Goal: Check status

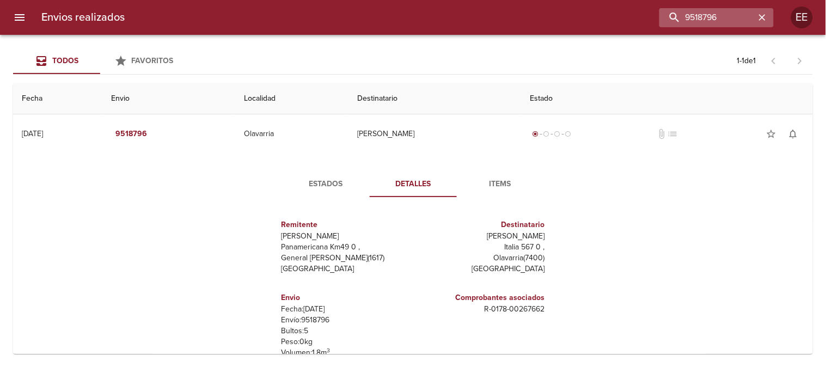
scroll to position [60, 0]
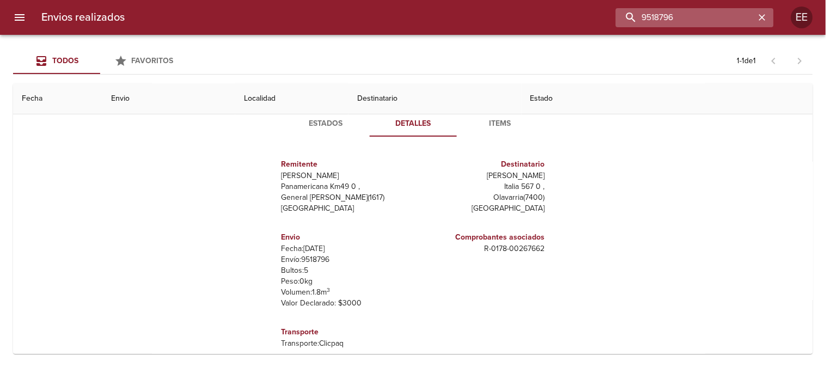
drag, startPoint x: 729, startPoint y: 18, endPoint x: 658, endPoint y: 17, distance: 71.4
click at [658, 17] on input "9518796" at bounding box center [685, 17] width 139 height 19
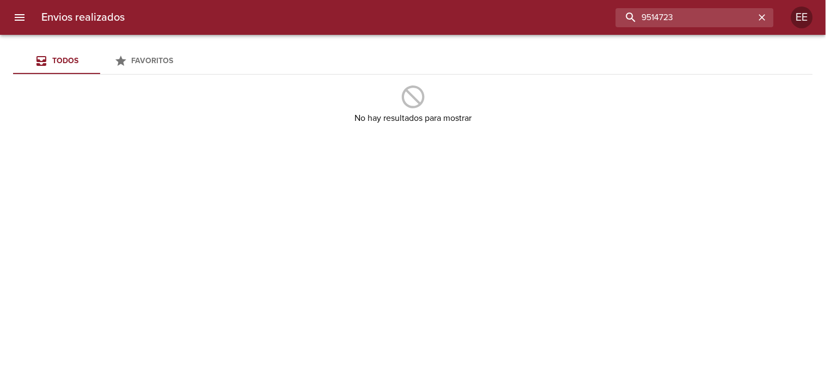
drag, startPoint x: 688, startPoint y: 15, endPoint x: 614, endPoint y: 15, distance: 73.5
click at [614, 15] on div "9514723" at bounding box center [453, 17] width 641 height 19
type input "9514723"
click at [706, 19] on input "9514723" at bounding box center [685, 17] width 139 height 19
click at [764, 12] on icon "button" at bounding box center [762, 17] width 11 height 11
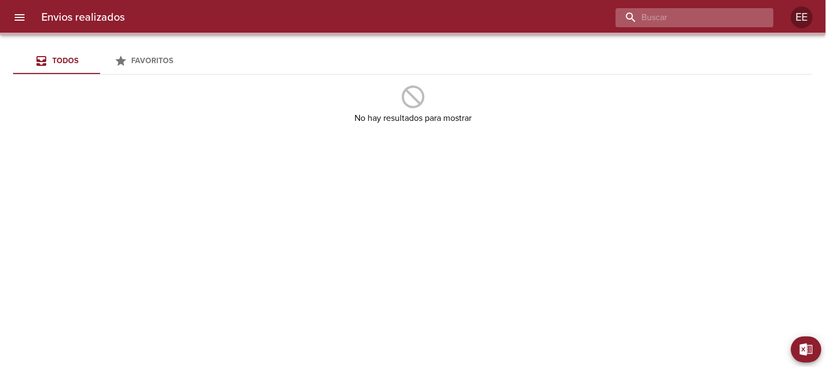
click at [713, 20] on input "buscar" at bounding box center [685, 17] width 139 height 19
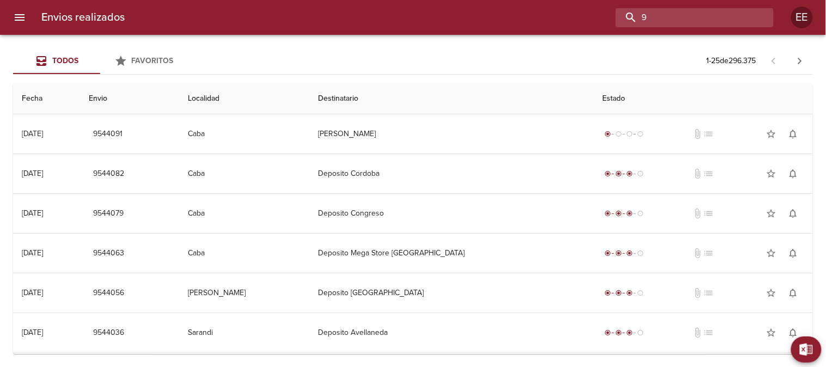
paste input "514723"
type input "9514723"
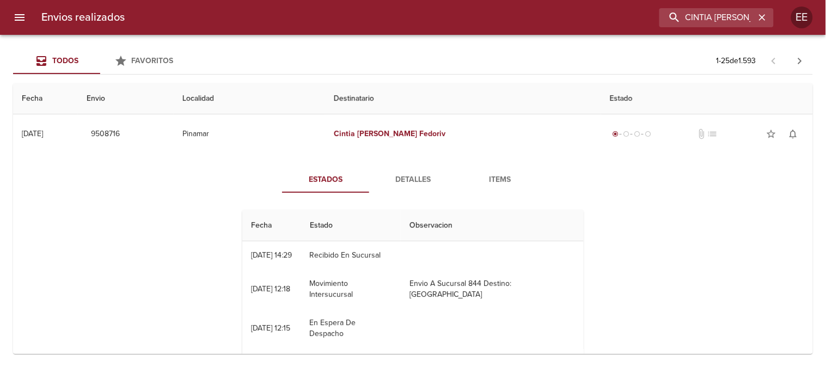
scroll to position [144, 0]
